Goal: Check status: Check status

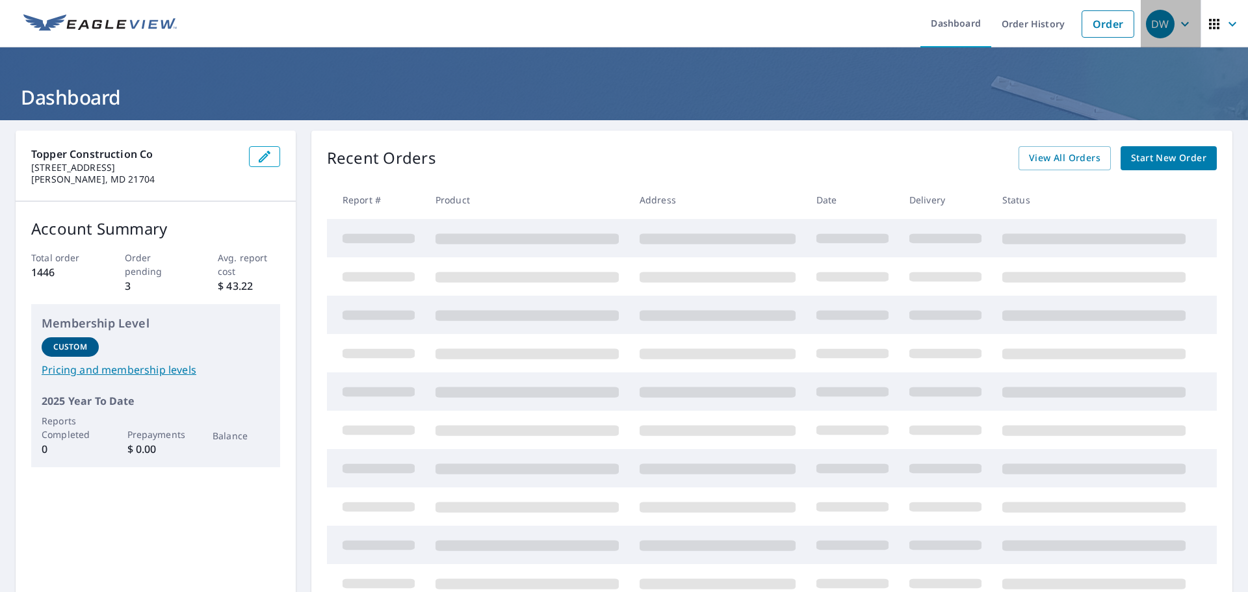
click at [1177, 24] on icon "button" at bounding box center [1185, 24] width 16 height 16
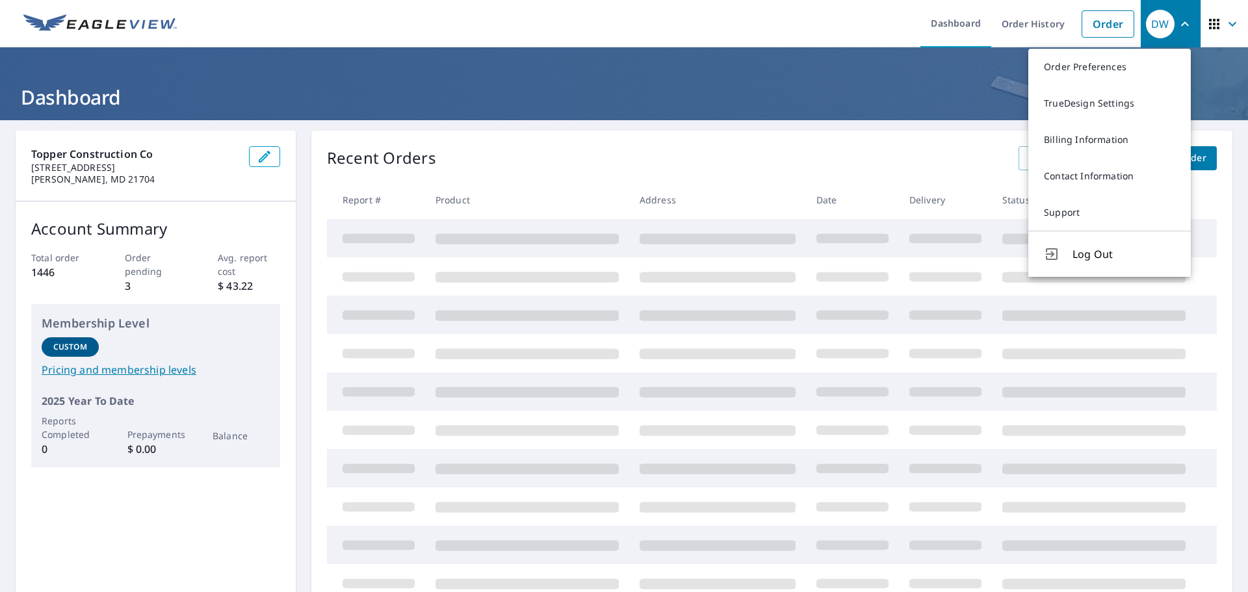
click at [949, 109] on h1 "Dashboard" at bounding box center [624, 97] width 1217 height 27
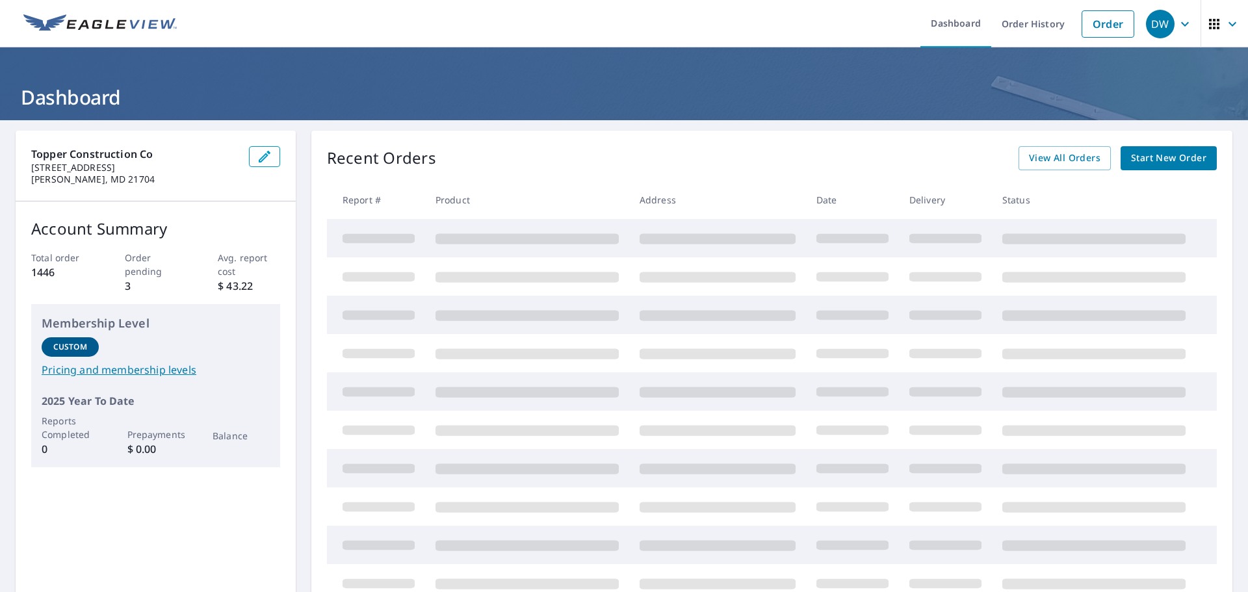
click at [1224, 29] on icon "button" at bounding box center [1232, 24] width 16 height 16
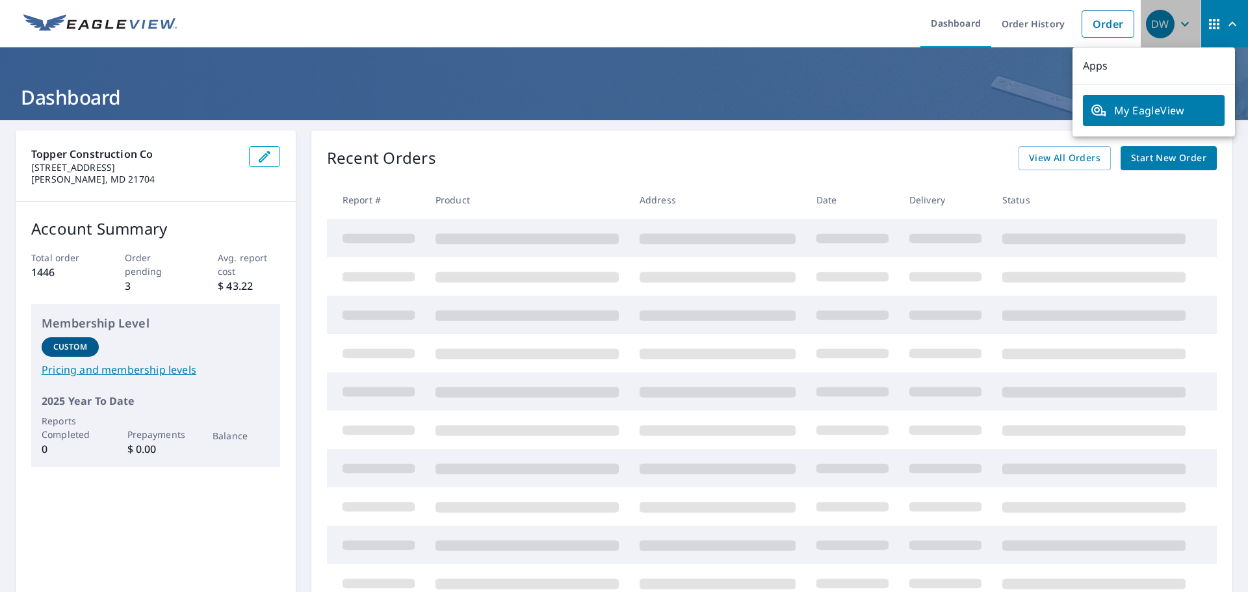
click at [1177, 23] on icon "button" at bounding box center [1185, 24] width 16 height 16
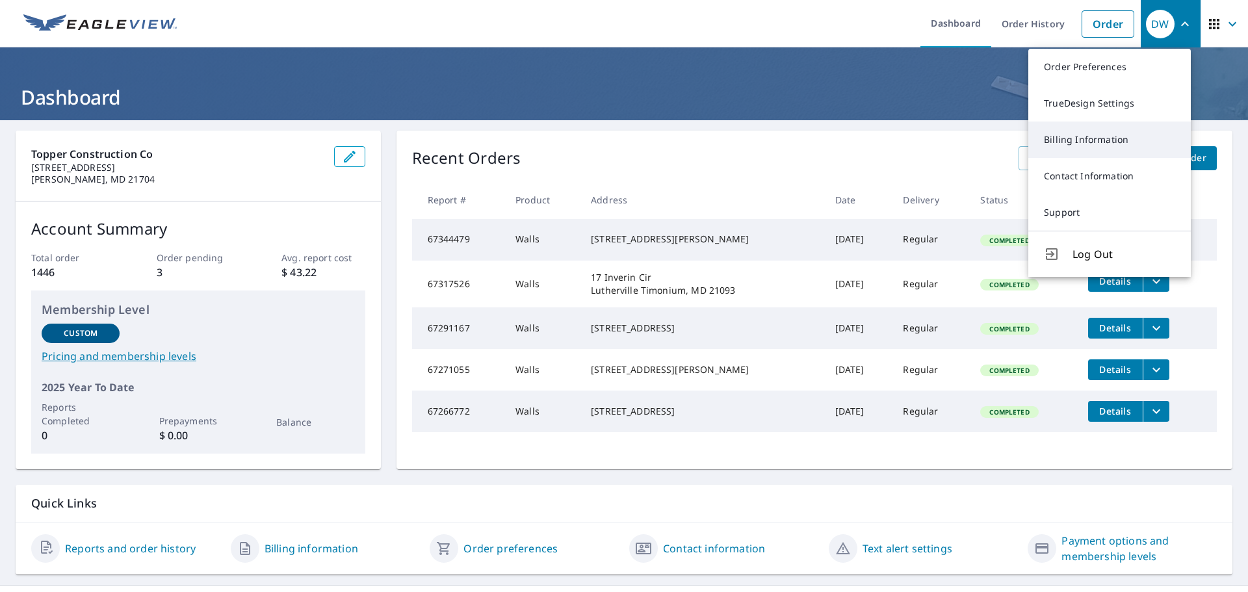
click at [1104, 142] on link "Billing Information" at bounding box center [1109, 140] width 162 height 36
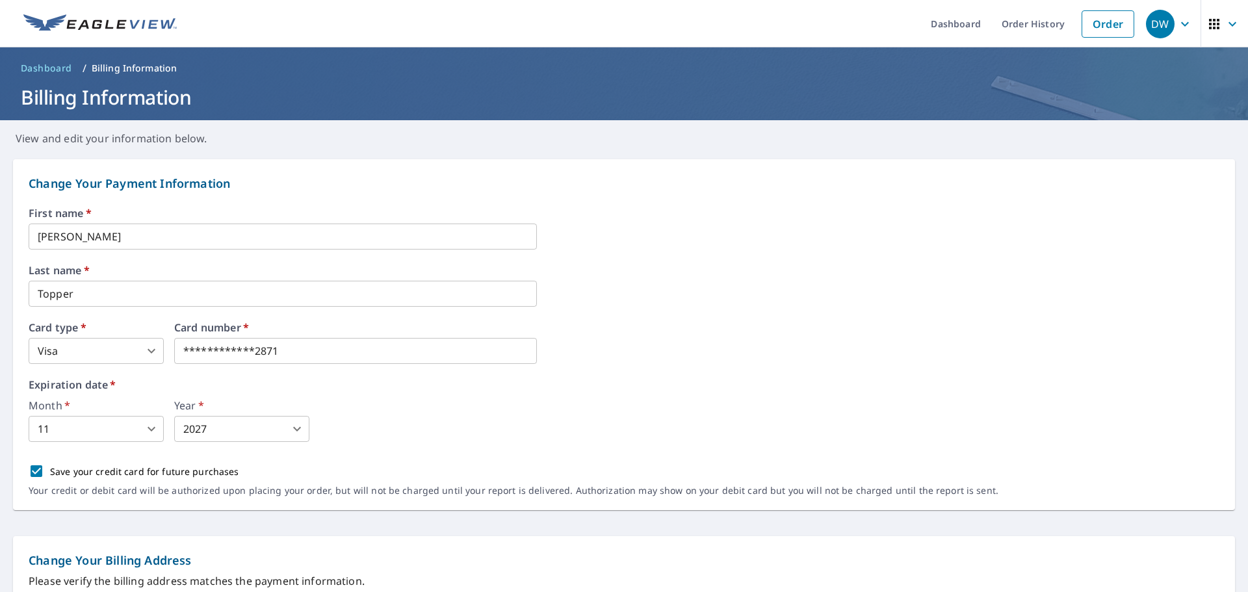
click at [1177, 22] on icon "button" at bounding box center [1185, 24] width 16 height 16
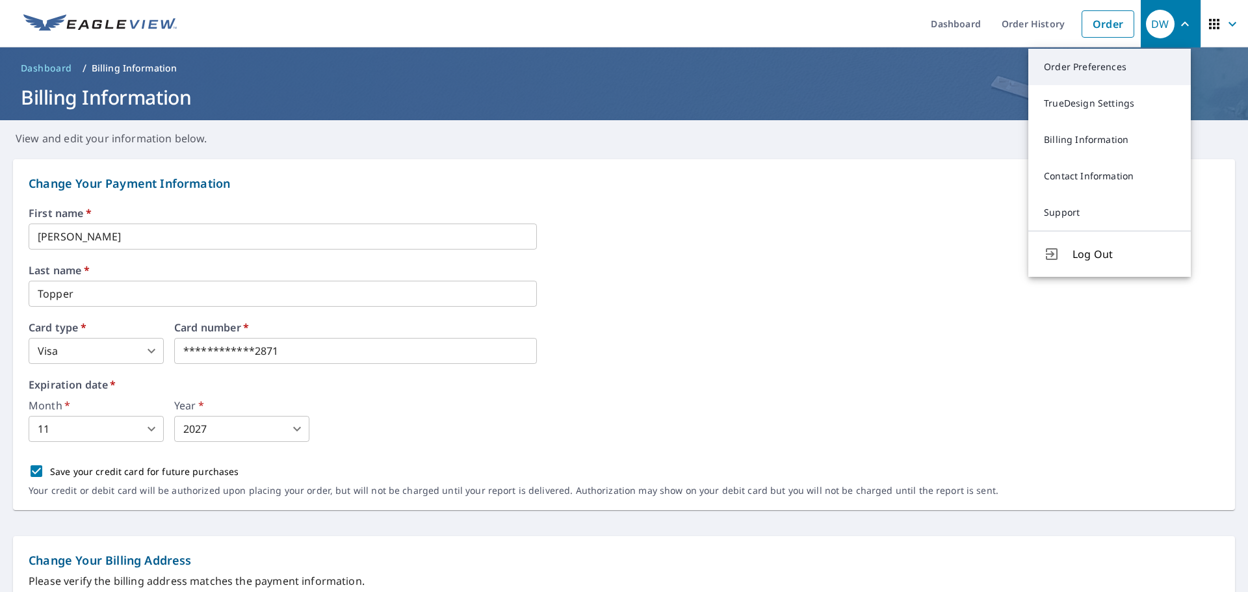
click at [1109, 69] on link "Order Preferences" at bounding box center [1109, 67] width 162 height 36
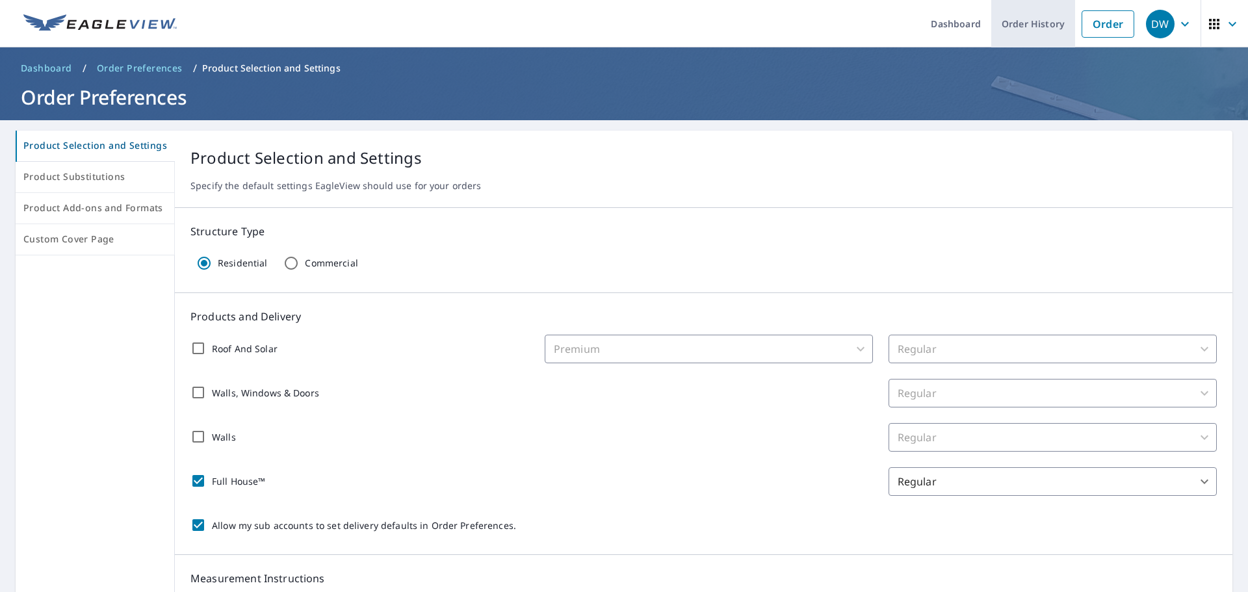
click at [1056, 27] on link "Order History" at bounding box center [1033, 23] width 84 height 47
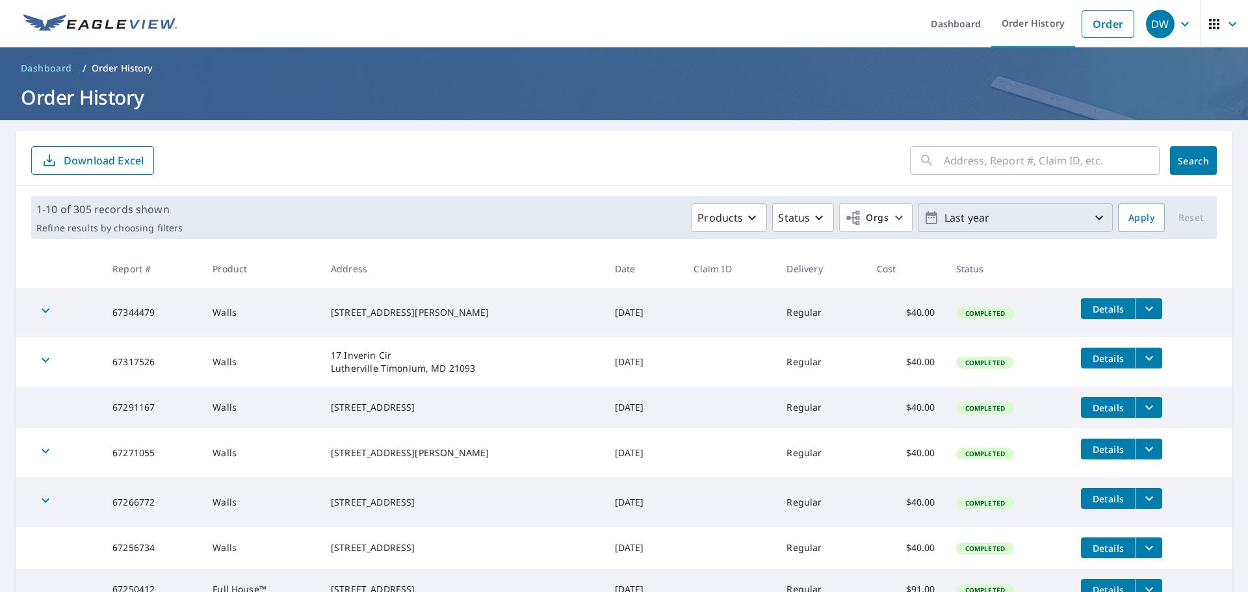
click at [1091, 216] on icon "button" at bounding box center [1099, 218] width 16 height 16
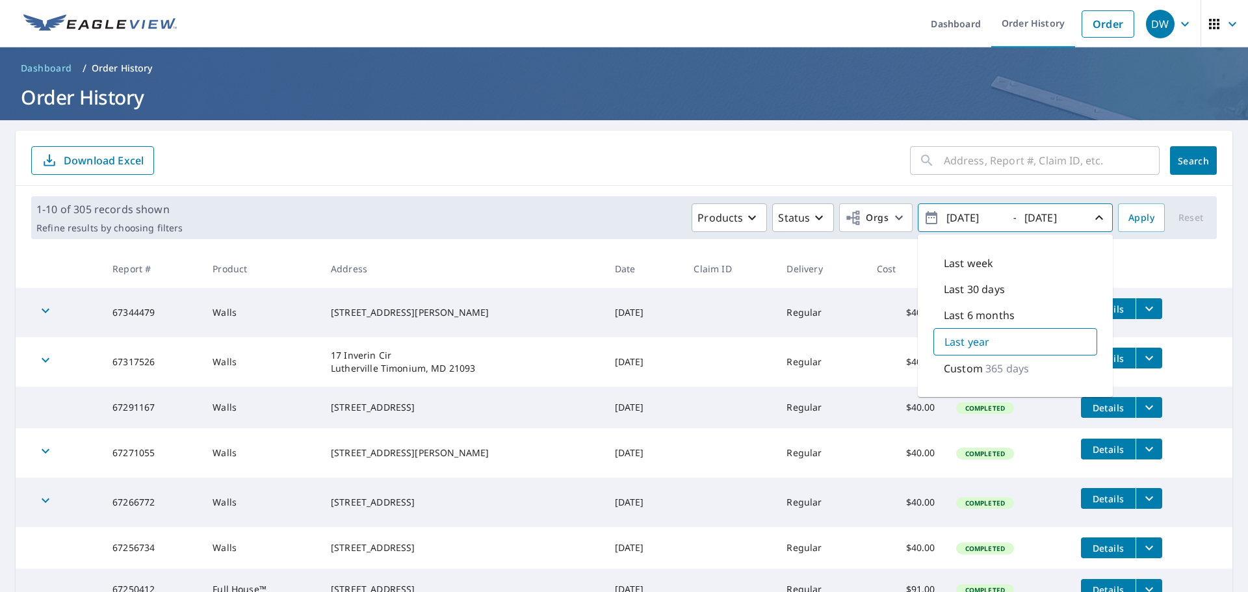
click at [952, 371] on p "Custom" at bounding box center [963, 369] width 39 height 16
click at [975, 218] on input "[DATE]" at bounding box center [974, 217] width 64 height 21
click at [988, 222] on input "[DATE]" at bounding box center [974, 217] width 64 height 21
drag, startPoint x: 994, startPoint y: 219, endPoint x: 983, endPoint y: 219, distance: 11.0
click at [983, 219] on input "[DATE]" at bounding box center [974, 217] width 64 height 21
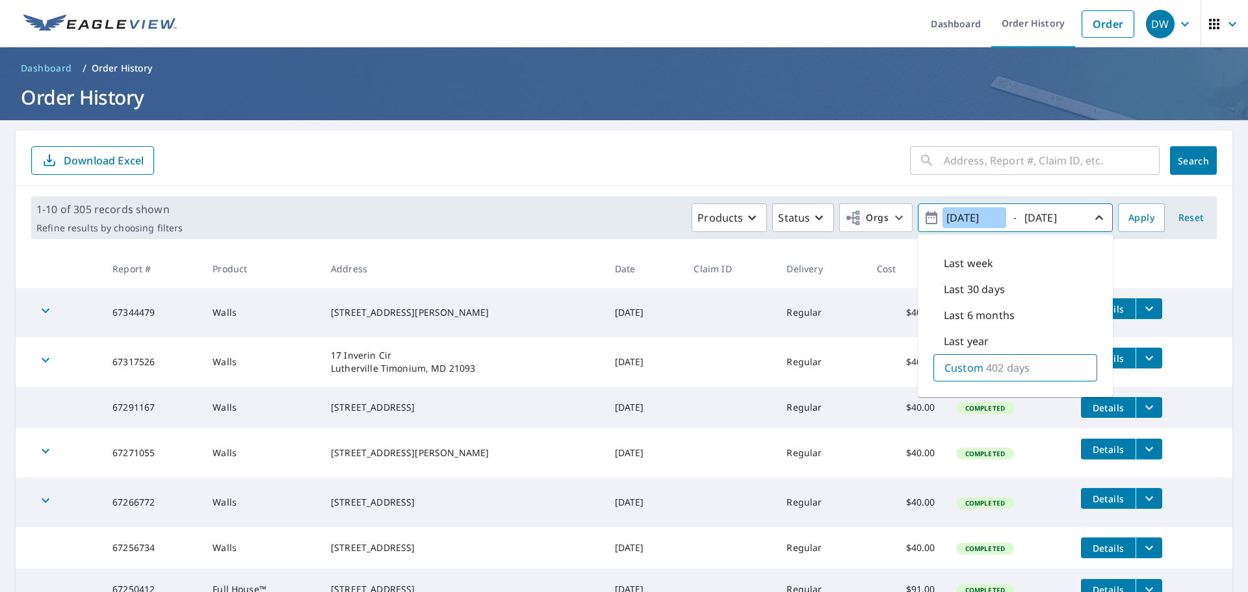
type input "[DATE]"
click at [1068, 220] on input "[DATE]" at bounding box center [1052, 217] width 64 height 21
type input "[DATE]"
click at [961, 217] on input "[DATE]" at bounding box center [974, 217] width 64 height 21
type input "[DATE]"
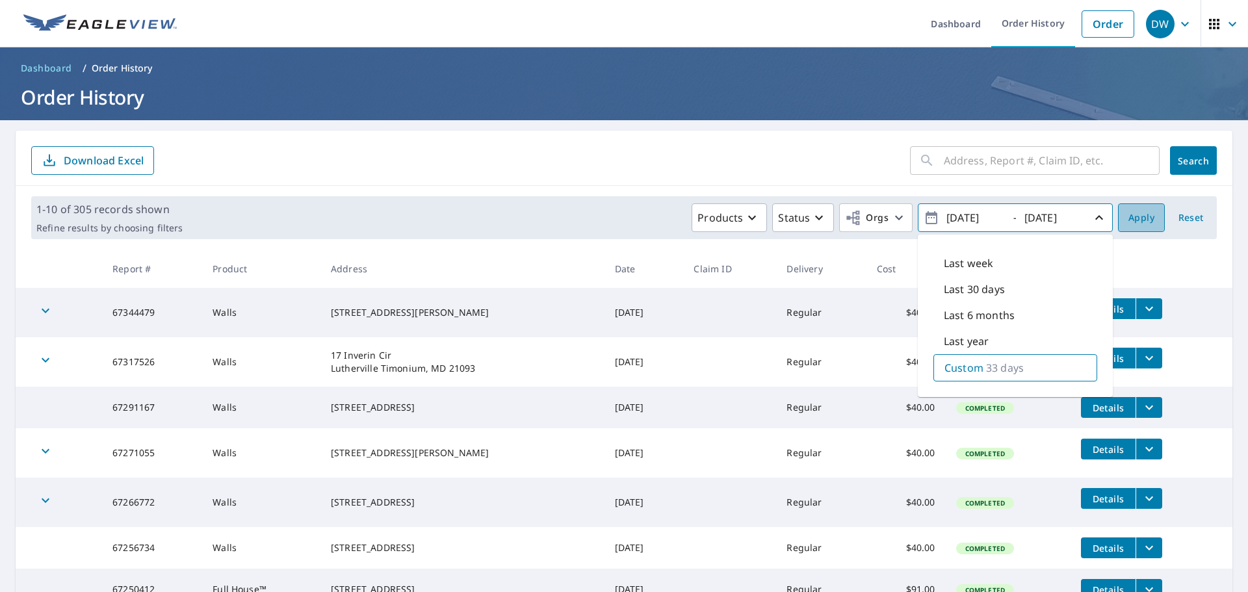
click at [1128, 222] on span "Apply" at bounding box center [1141, 218] width 26 height 16
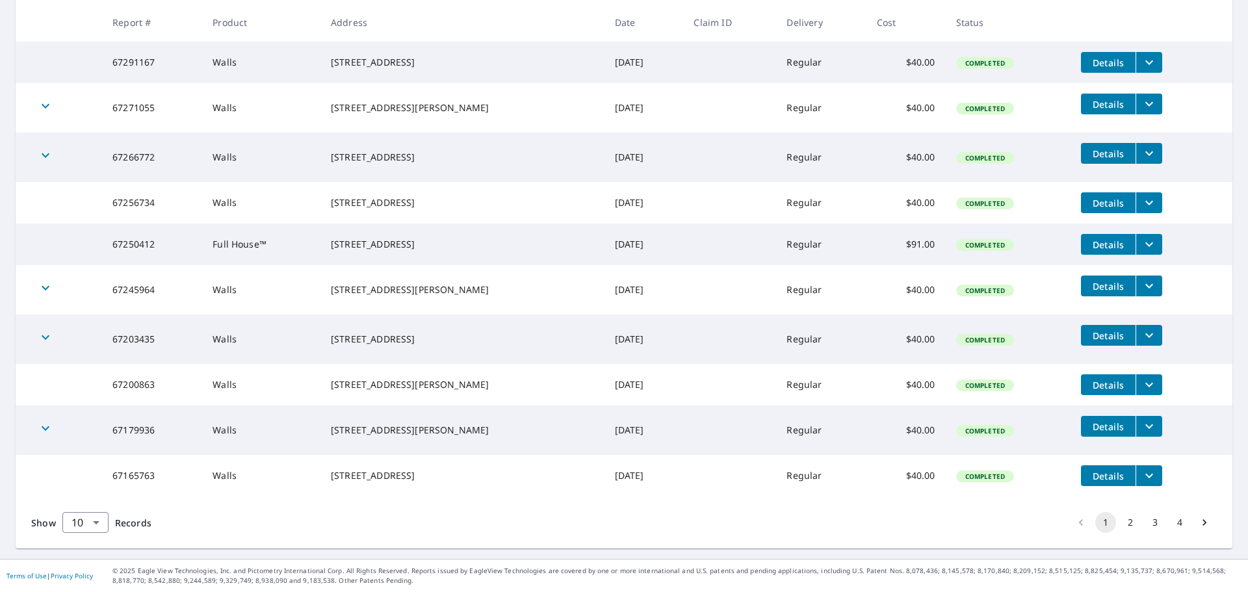
scroll to position [272, 0]
click at [1171, 525] on button "4" at bounding box center [1179, 522] width 21 height 21
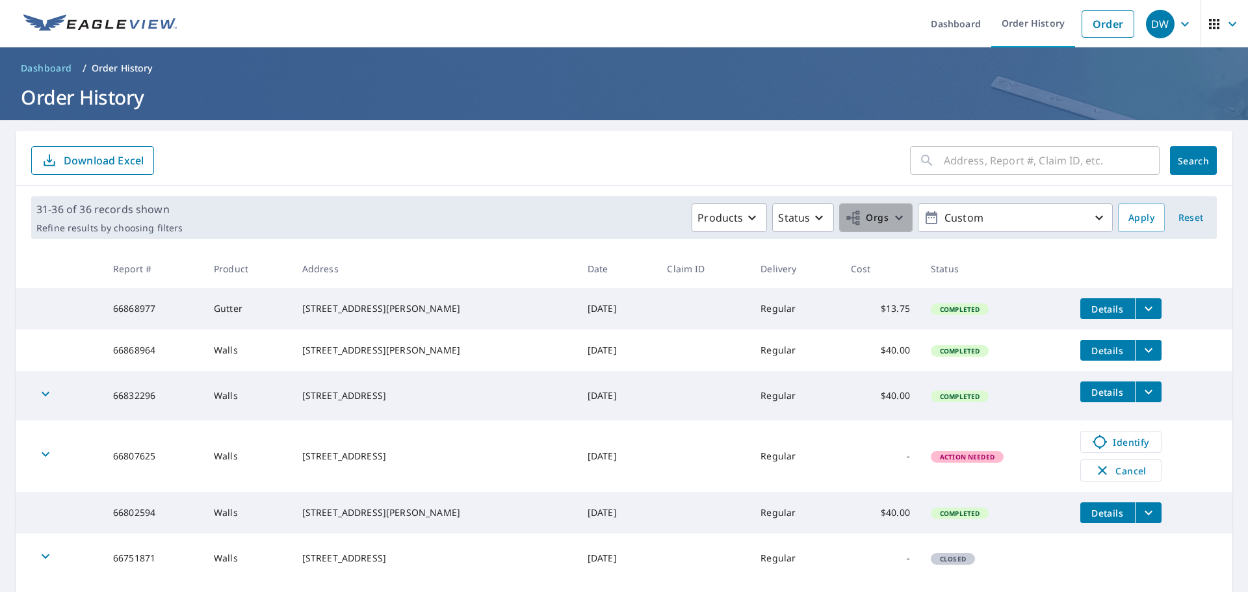
click at [895, 220] on icon "button" at bounding box center [899, 218] width 8 height 5
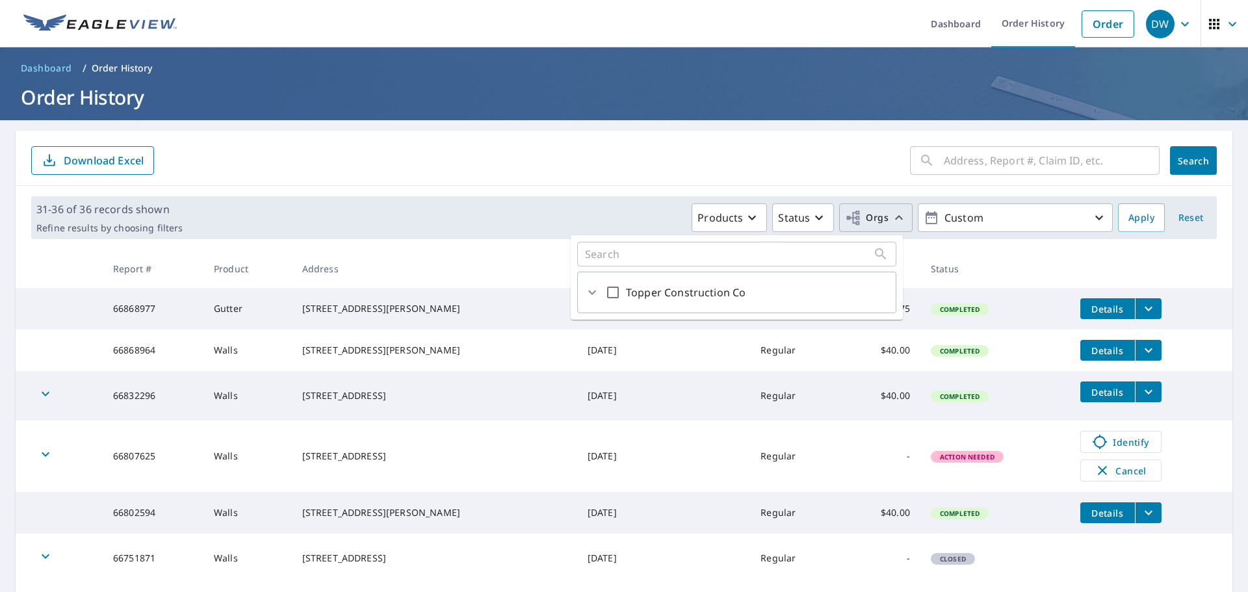
click at [891, 220] on icon "button" at bounding box center [899, 218] width 16 height 16
click at [105, 161] on p "Download Excel" at bounding box center [104, 160] width 80 height 14
